Goal: Task Accomplishment & Management: Use online tool/utility

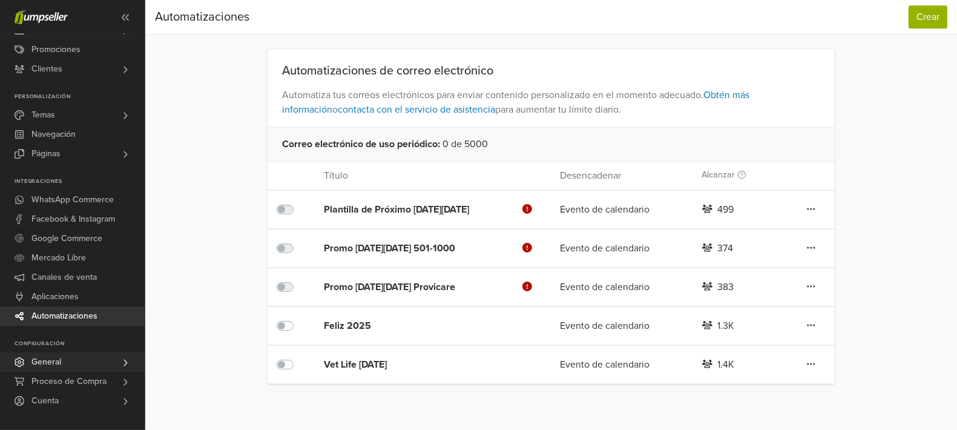
click at [48, 358] on span "General" at bounding box center [46, 361] width 30 height 19
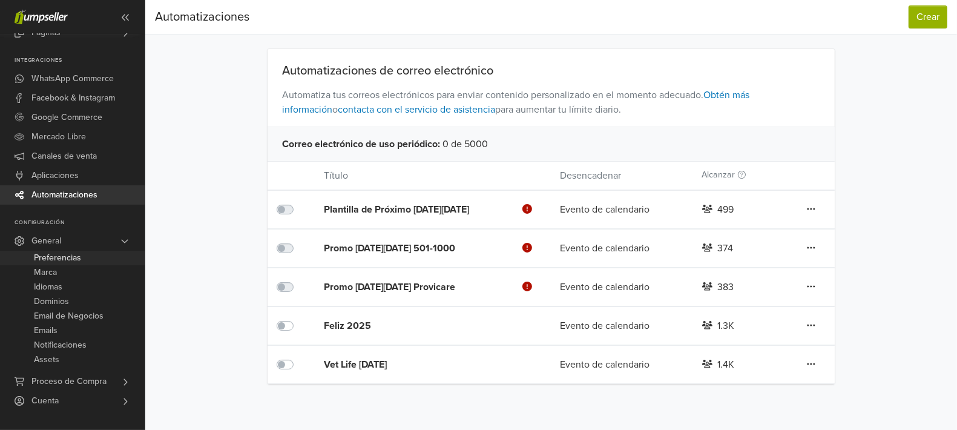
click at [66, 259] on span "Preferencias" at bounding box center [57, 258] width 47 height 15
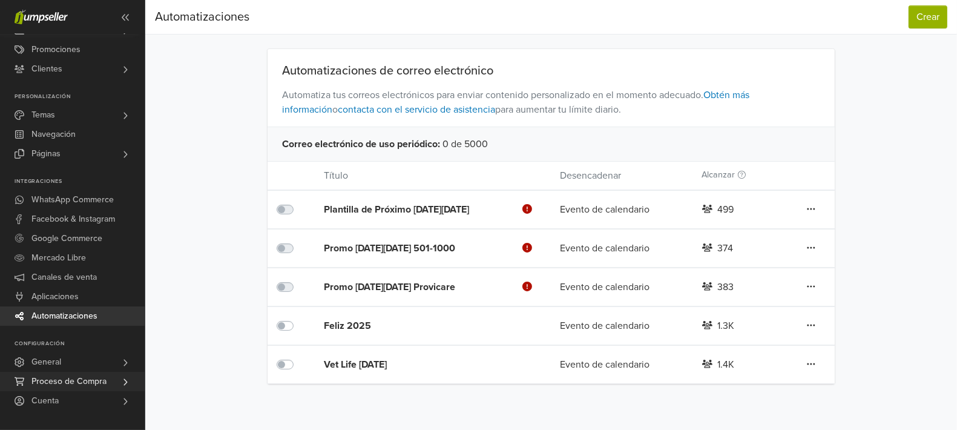
click at [52, 383] on span "Proceso de Compra" at bounding box center [68, 381] width 75 height 19
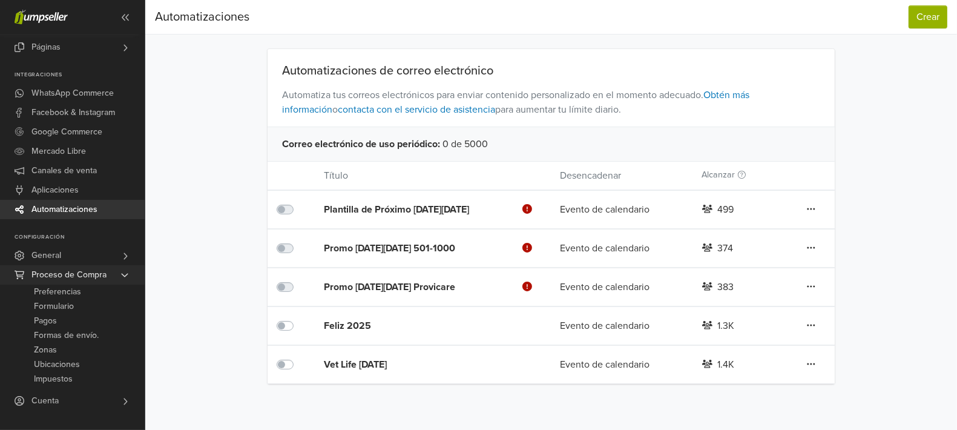
click at [122, 274] on icon at bounding box center [125, 276] width 7 height 4
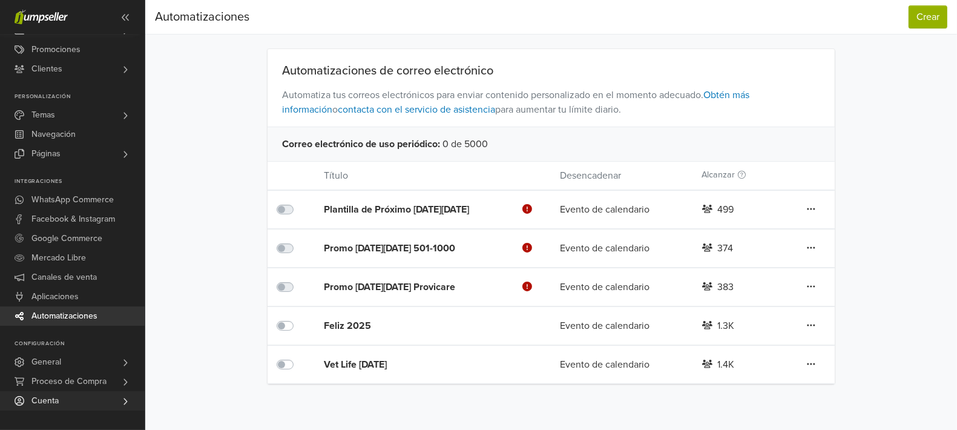
click at [41, 405] on span "Cuenta" at bounding box center [44, 400] width 27 height 19
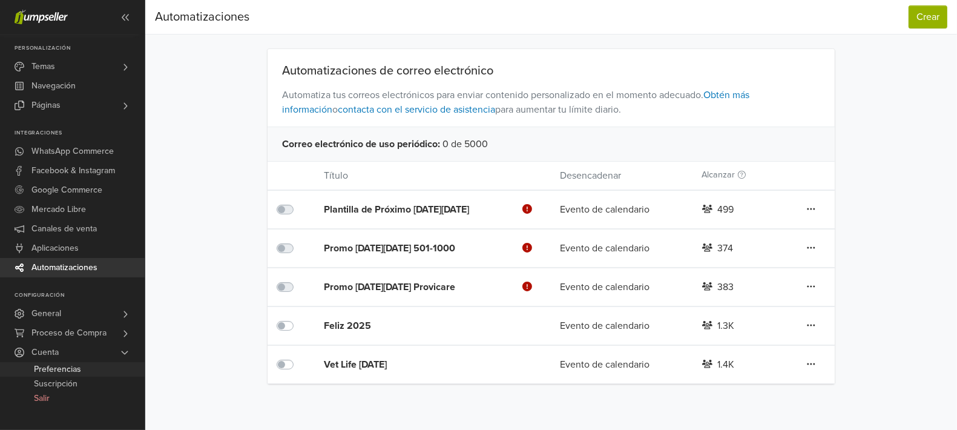
click at [62, 366] on span "Preferencias" at bounding box center [57, 369] width 47 height 15
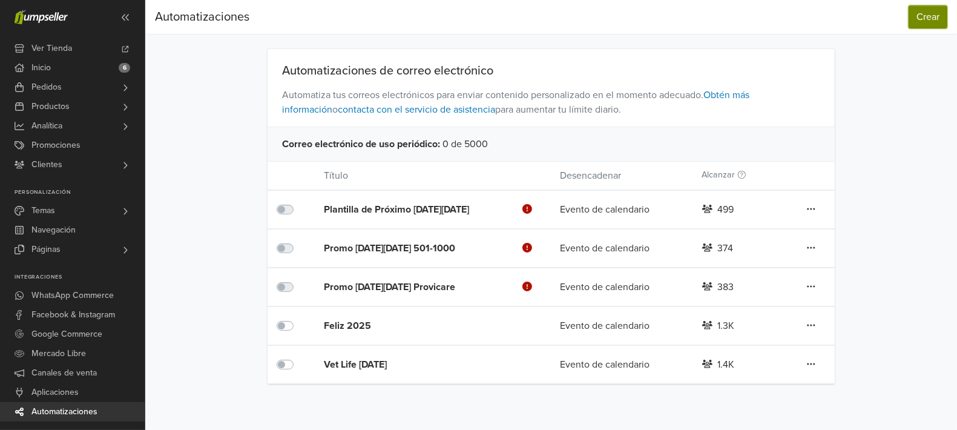
click at [919, 14] on button "Crear" at bounding box center [928, 16] width 39 height 23
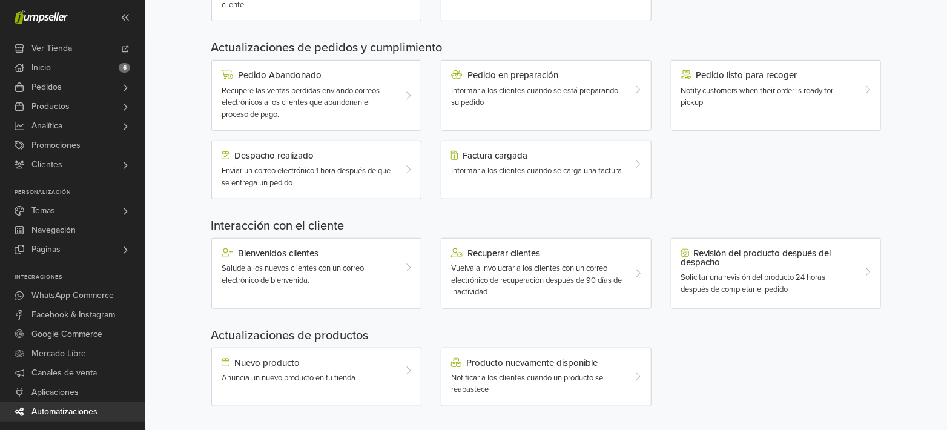
scroll to position [344, 0]
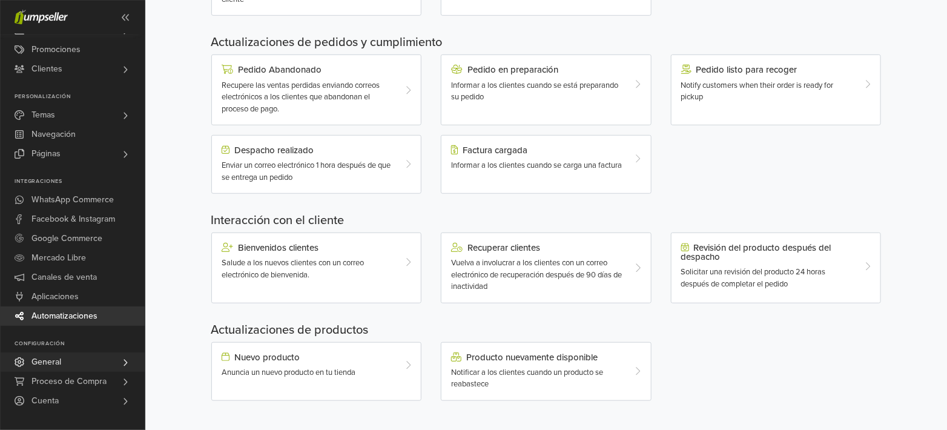
click at [101, 361] on link "General" at bounding box center [72, 361] width 145 height 19
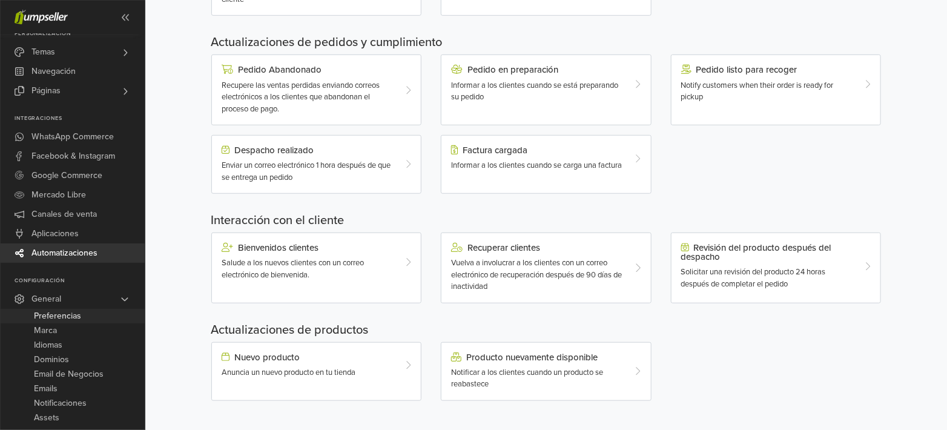
click at [61, 315] on span "Preferencias" at bounding box center [57, 316] width 47 height 15
